Goal: Task Accomplishment & Management: Manage account settings

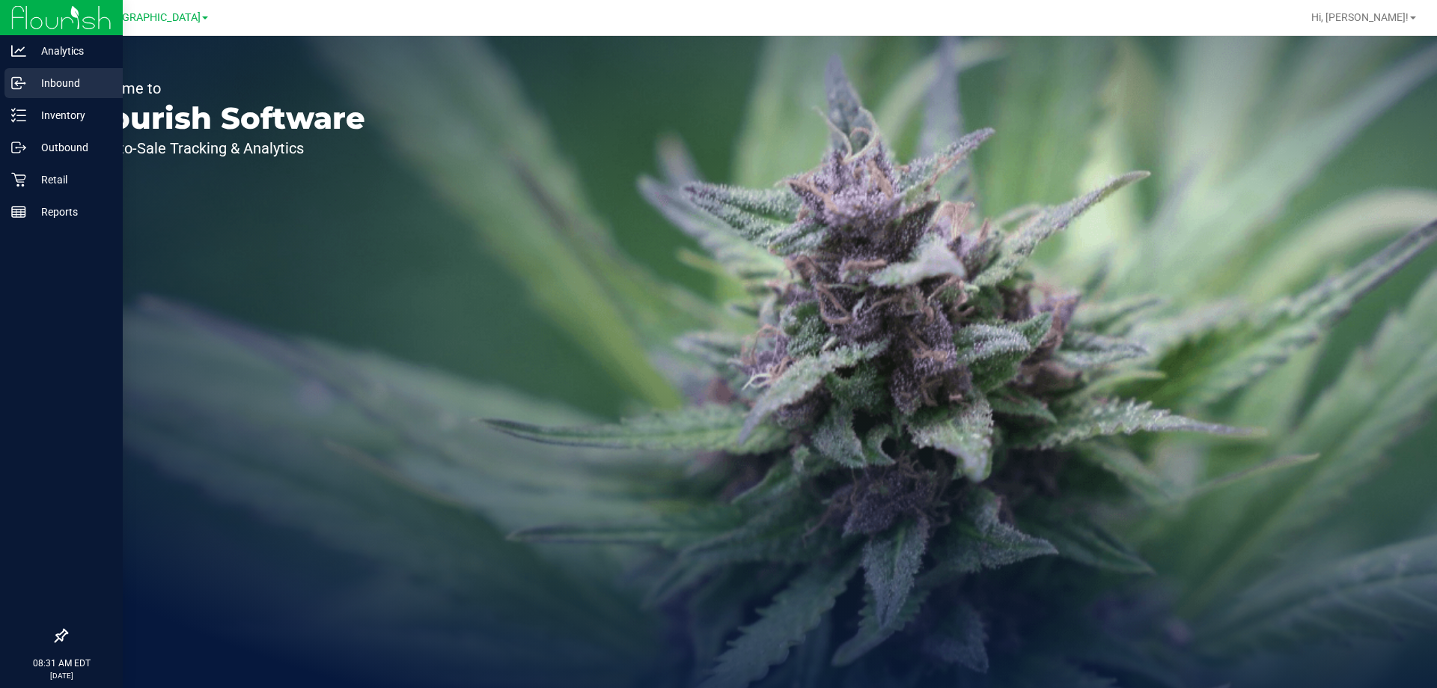
click at [26, 100] on nav "Analytics Inbound Inventory Outbound Retail Reports 08:31 AM EDT [DATE] 08/25" at bounding box center [61, 344] width 123 height 688
click at [31, 105] on div "Inventory" at bounding box center [63, 115] width 118 height 30
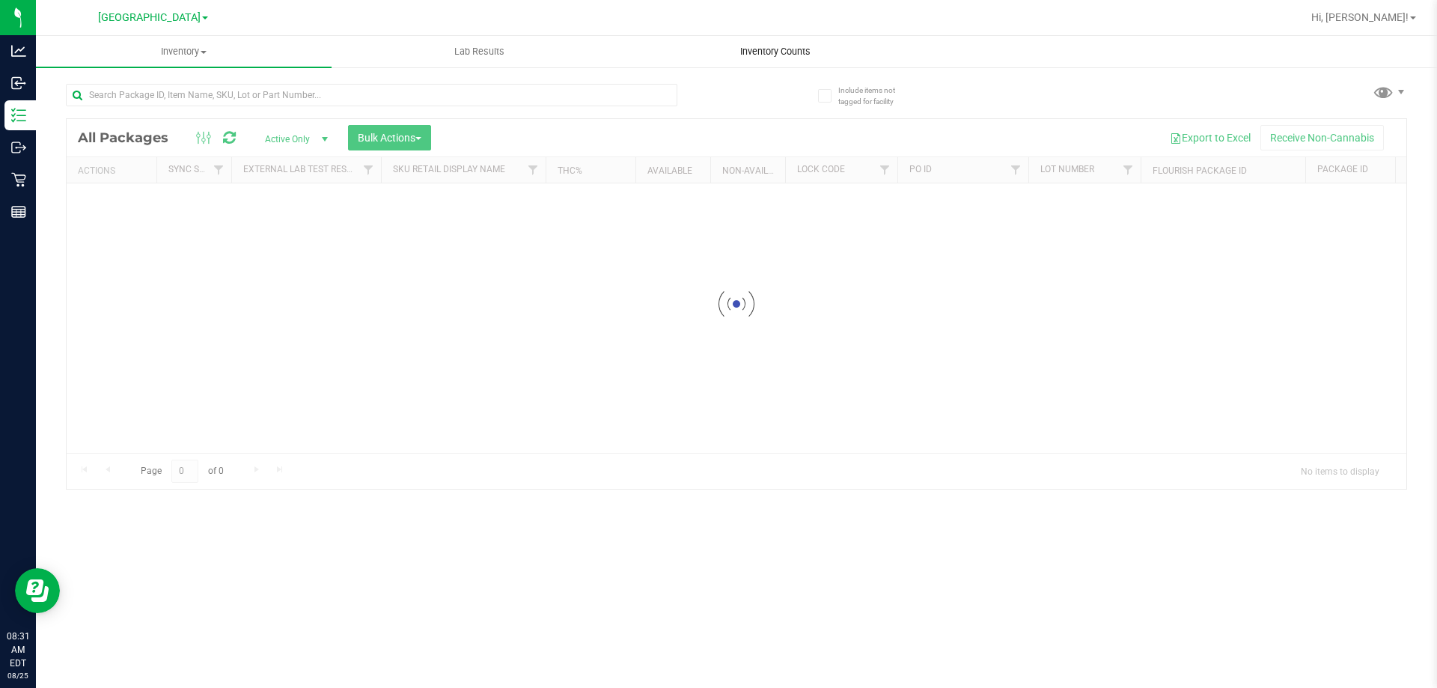
click at [799, 57] on span "Inventory Counts" at bounding box center [775, 51] width 111 height 13
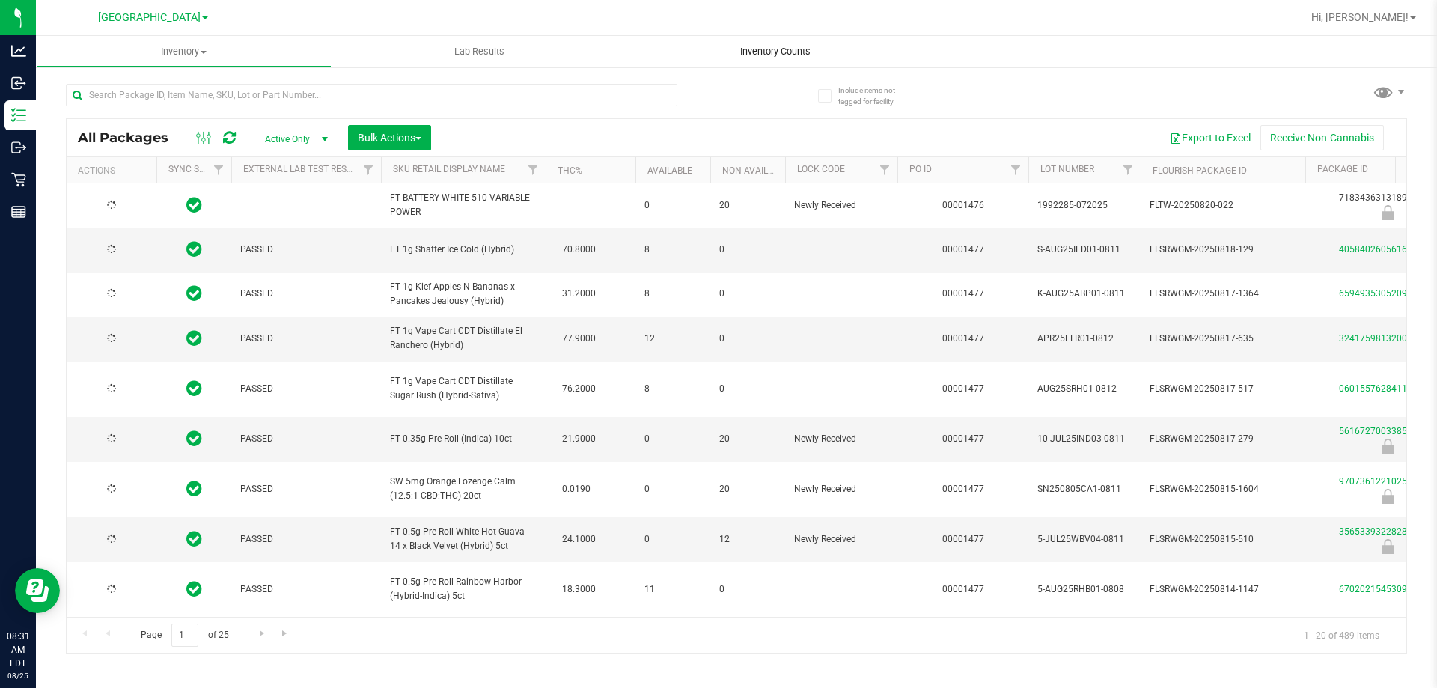
type input "[DATE]"
click at [776, 47] on span "Inventory Counts" at bounding box center [775, 51] width 111 height 13
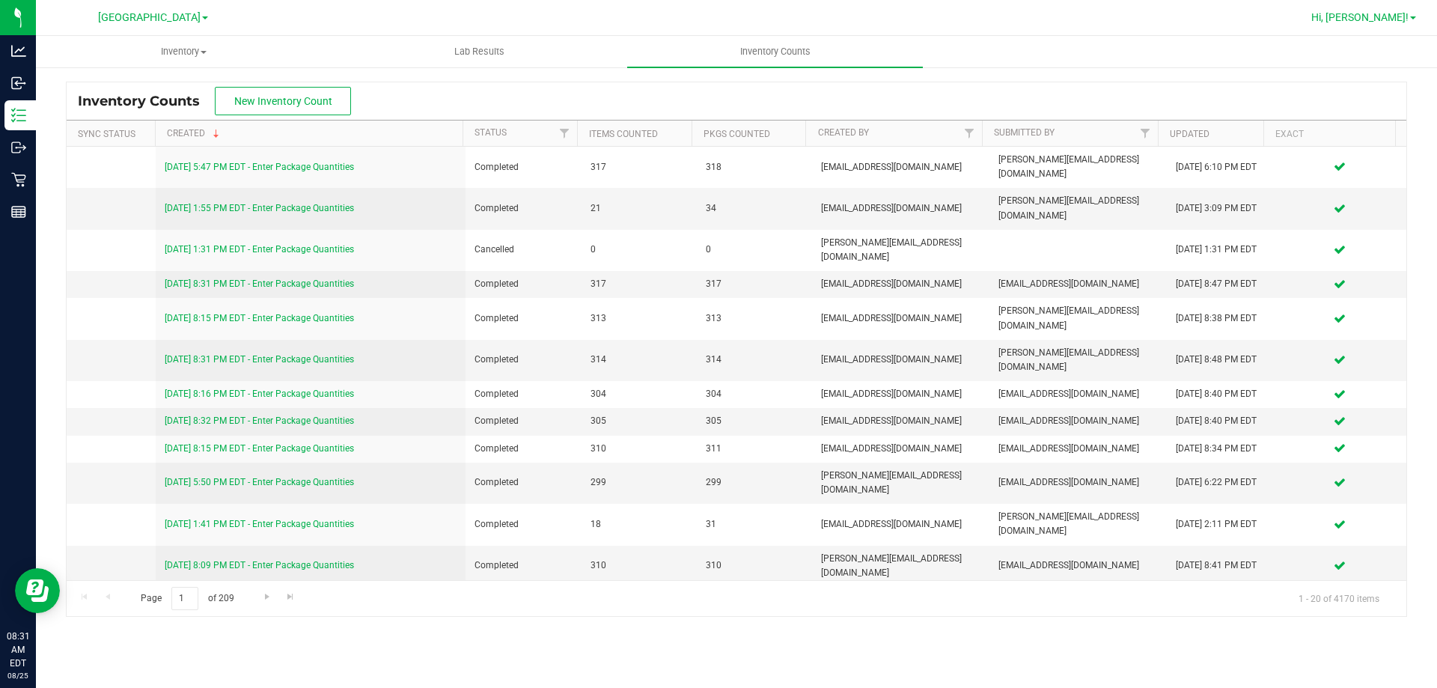
click at [1400, 10] on link "Hi, [PERSON_NAME]!" at bounding box center [1364, 18] width 117 height 16
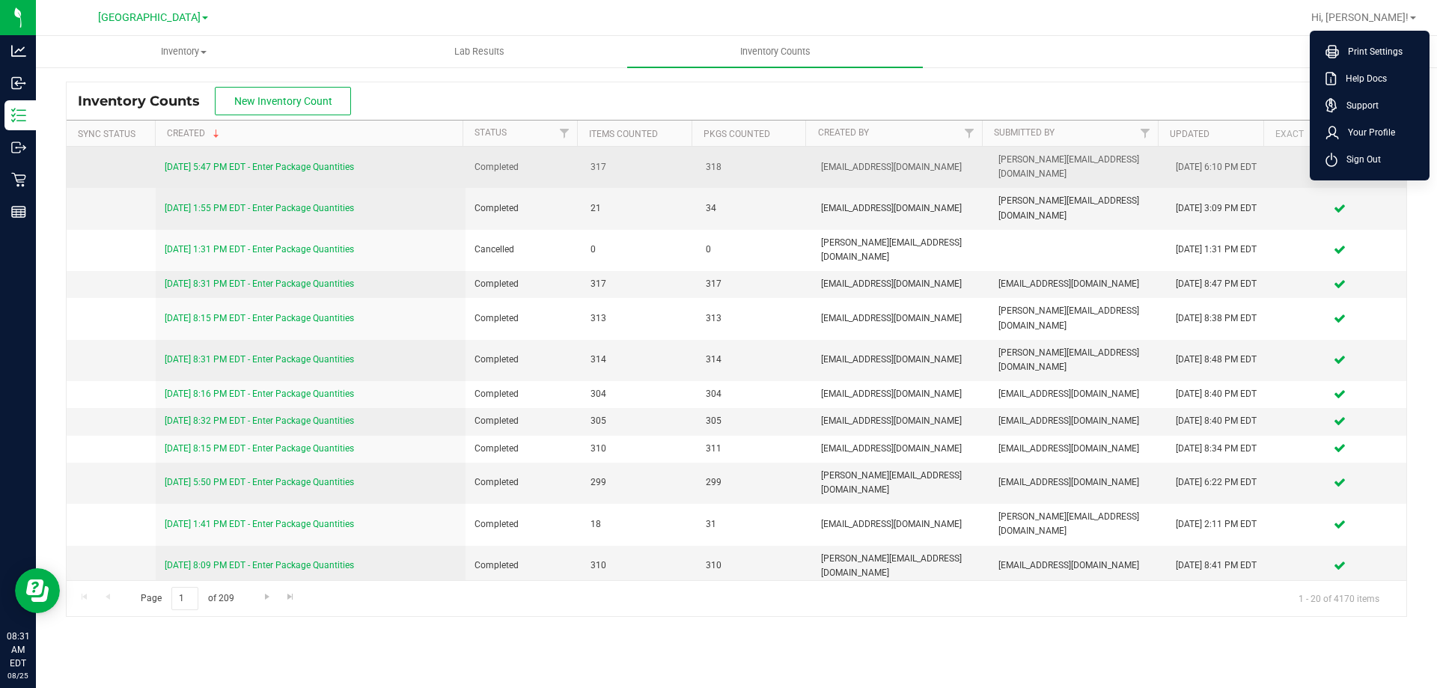
click at [1361, 154] on span "Sign Out" at bounding box center [1359, 159] width 43 height 15
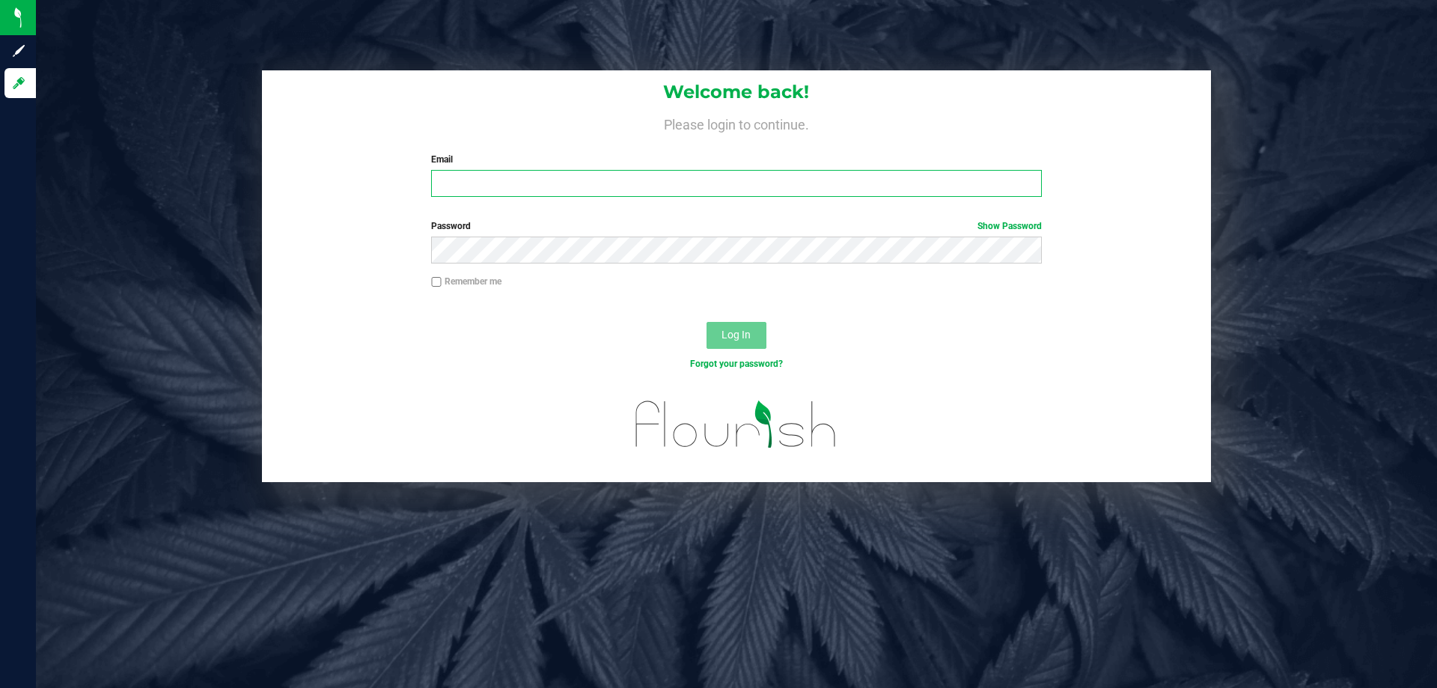
click at [554, 187] on input "Email" at bounding box center [736, 183] width 610 height 27
click at [555, 182] on input "rcombs@livepa" at bounding box center [736, 183] width 610 height 27
type input "[EMAIL_ADDRESS][DOMAIN_NAME]"
click at [707, 322] on button "Log In" at bounding box center [737, 335] width 60 height 27
